Goal: Information Seeking & Learning: Learn about a topic

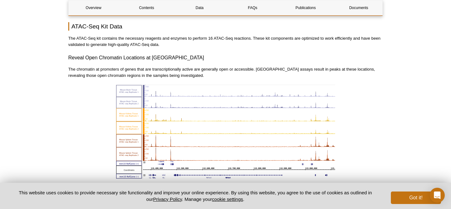
scroll to position [699, 0]
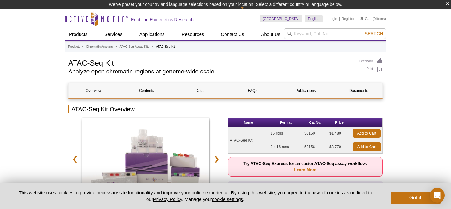
click at [219, 111] on h2 "ATAC-Seq Kit Overview" at bounding box center [225, 109] width 314 height 8
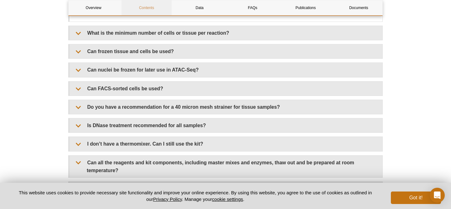
scroll to position [1203, 0]
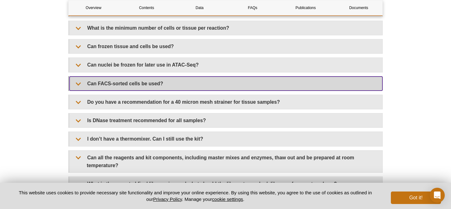
click at [76, 77] on summary "Can FACS-sorted cells be used?" at bounding box center [225, 84] width 313 height 14
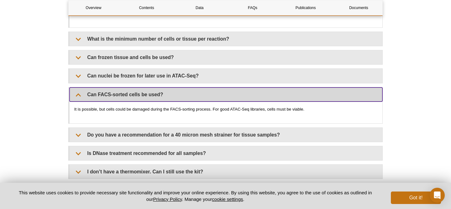
scroll to position [1185, 0]
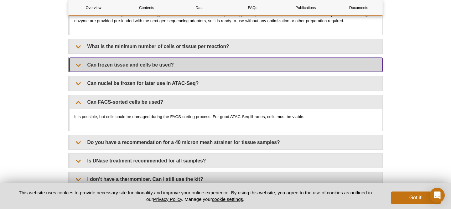
click at [76, 58] on summary "Can frozen tissue and cells be used?" at bounding box center [225, 65] width 313 height 14
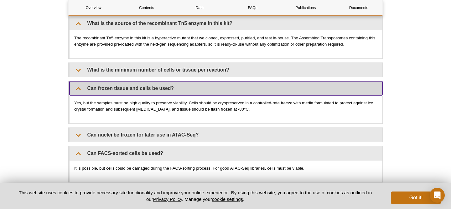
scroll to position [1165, 0]
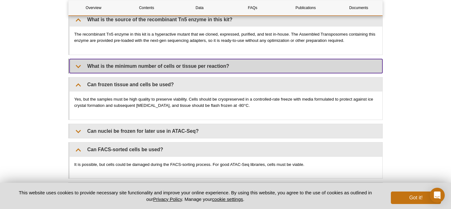
click at [84, 59] on summary "What is the minimum number of cells or tissue per reaction?" at bounding box center [225, 66] width 313 height 14
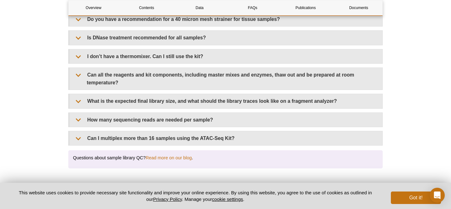
scroll to position [1370, 0]
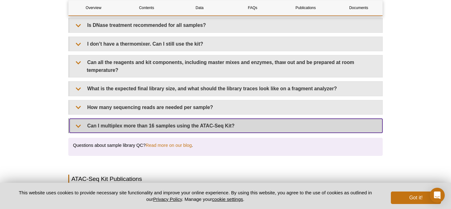
click at [76, 119] on summary "Can I multiplex more than 16 samples using the ATAC-Seq Kit?" at bounding box center [225, 126] width 313 height 14
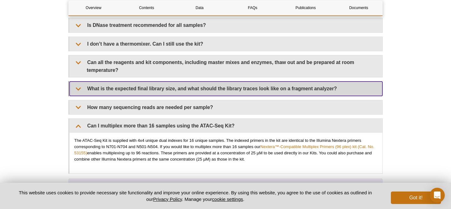
click at [76, 82] on summary "What is the expected final library size, and what should the library traces loo…" at bounding box center [225, 89] width 313 height 14
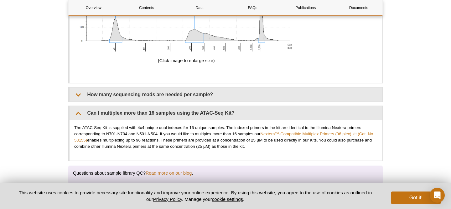
scroll to position [1782, 0]
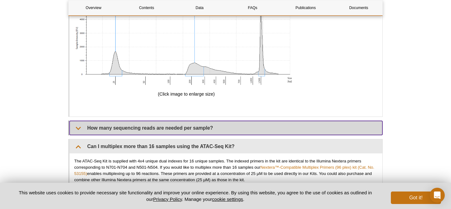
click at [73, 121] on summary "How many sequencing reads are needed per sample?" at bounding box center [225, 128] width 313 height 14
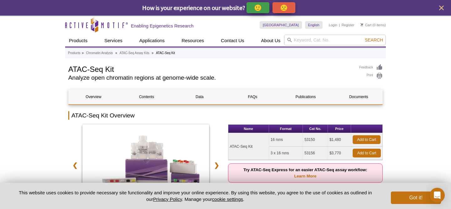
scroll to position [83, 0]
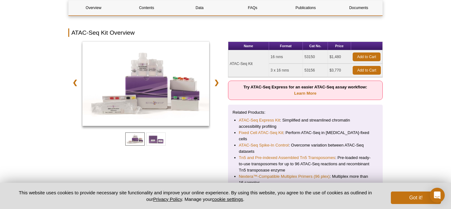
drag, startPoint x: 329, startPoint y: 57, endPoint x: 341, endPoint y: 57, distance: 11.9
click at [341, 57] on td "$1,480" at bounding box center [339, 56] width 23 height 13
copy td "$1,480"
